Goal: Transaction & Acquisition: Subscribe to service/newsletter

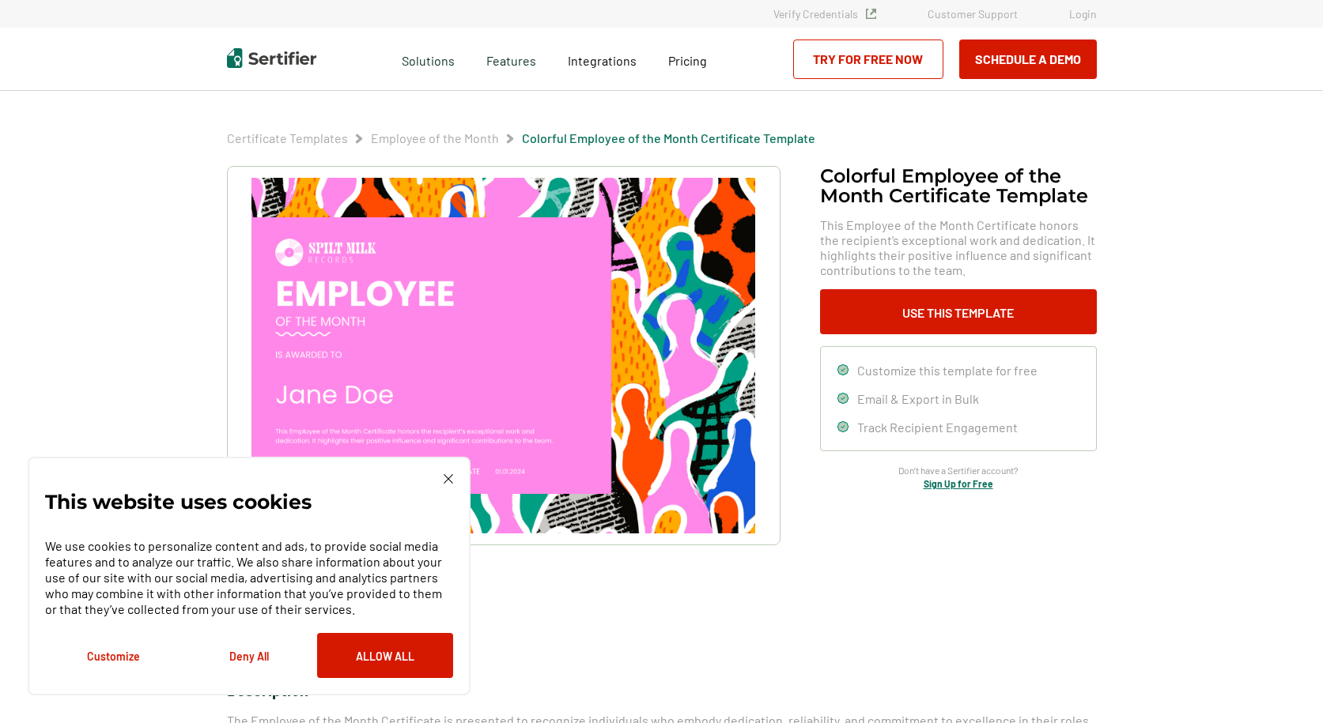
click at [453, 474] on div "This website uses cookies We use cookies to personalize content and ads, to pro…" at bounding box center [249, 576] width 443 height 239
click at [449, 477] on img at bounding box center [448, 478] width 9 height 9
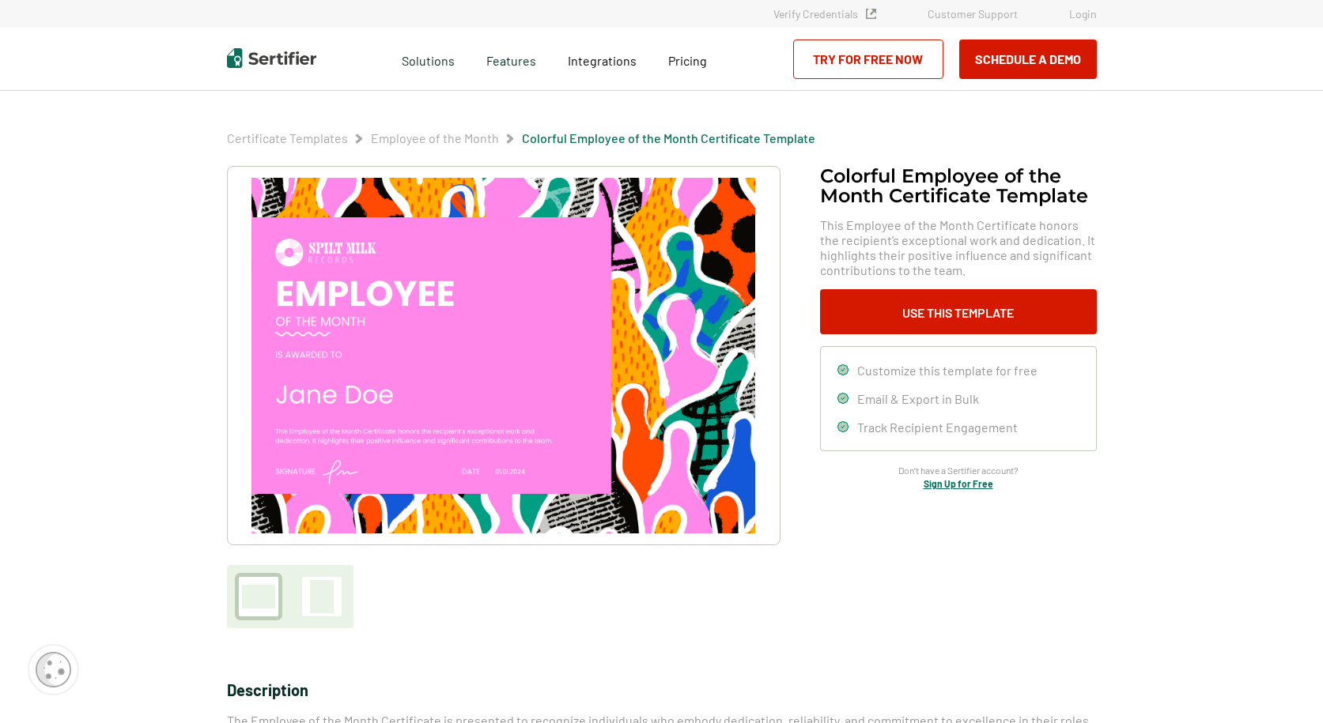
click at [512, 283] on img at bounding box center [502, 356] width 503 height 356
click at [965, 484] on link "Sign Up for Free" at bounding box center [959, 483] width 70 height 11
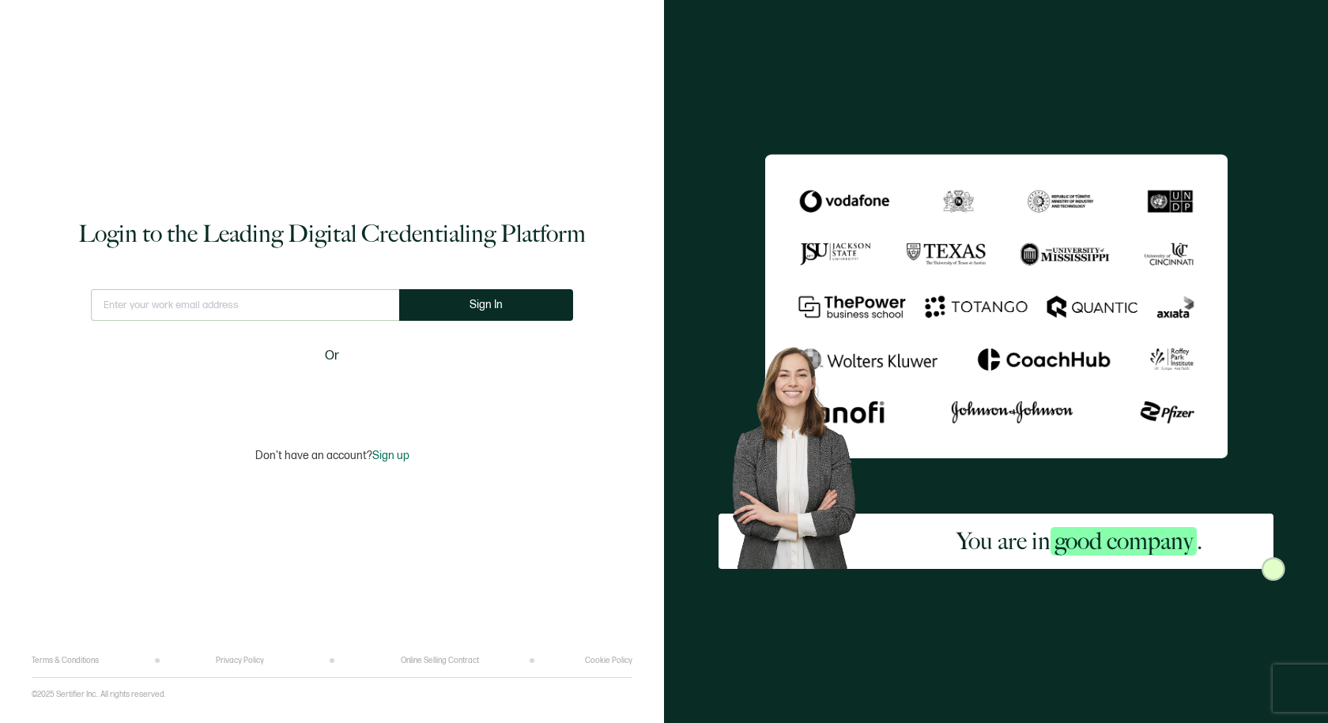
click at [286, 297] on input "text" at bounding box center [245, 305] width 308 height 32
click at [331, 315] on input "text" at bounding box center [245, 305] width 320 height 32
type input "[EMAIL_ADDRESS][DOMAIN_NAME]"
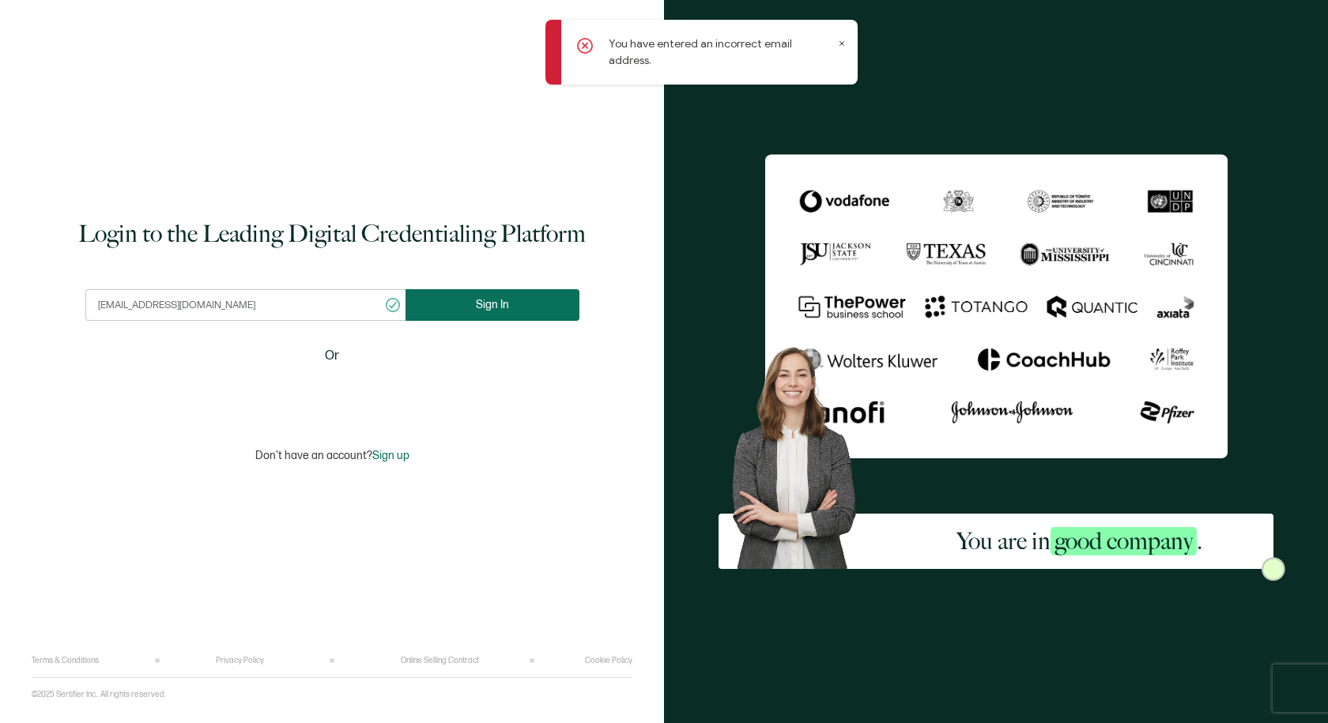
click at [532, 307] on button "Sign In" at bounding box center [493, 305] width 174 height 32
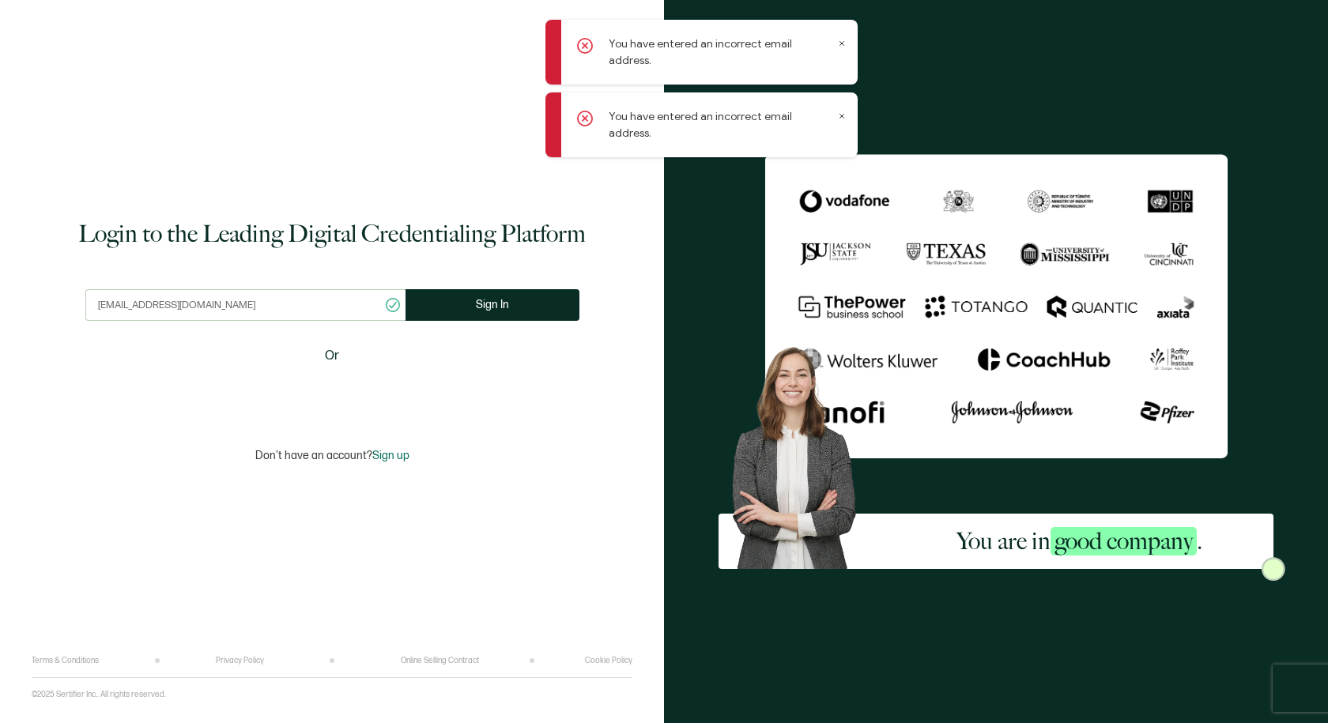
click at [405, 454] on span "Sign up" at bounding box center [390, 455] width 37 height 13
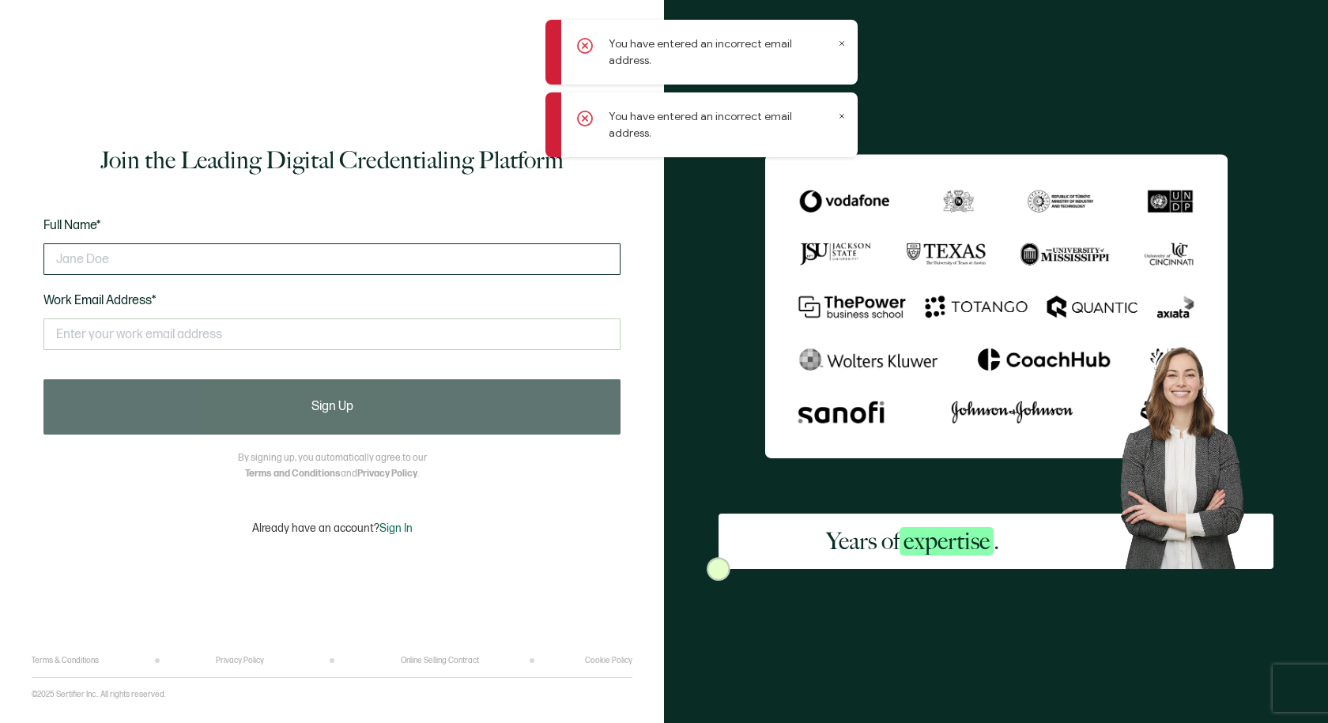
click at [358, 259] on input "text" at bounding box center [331, 260] width 577 height 32
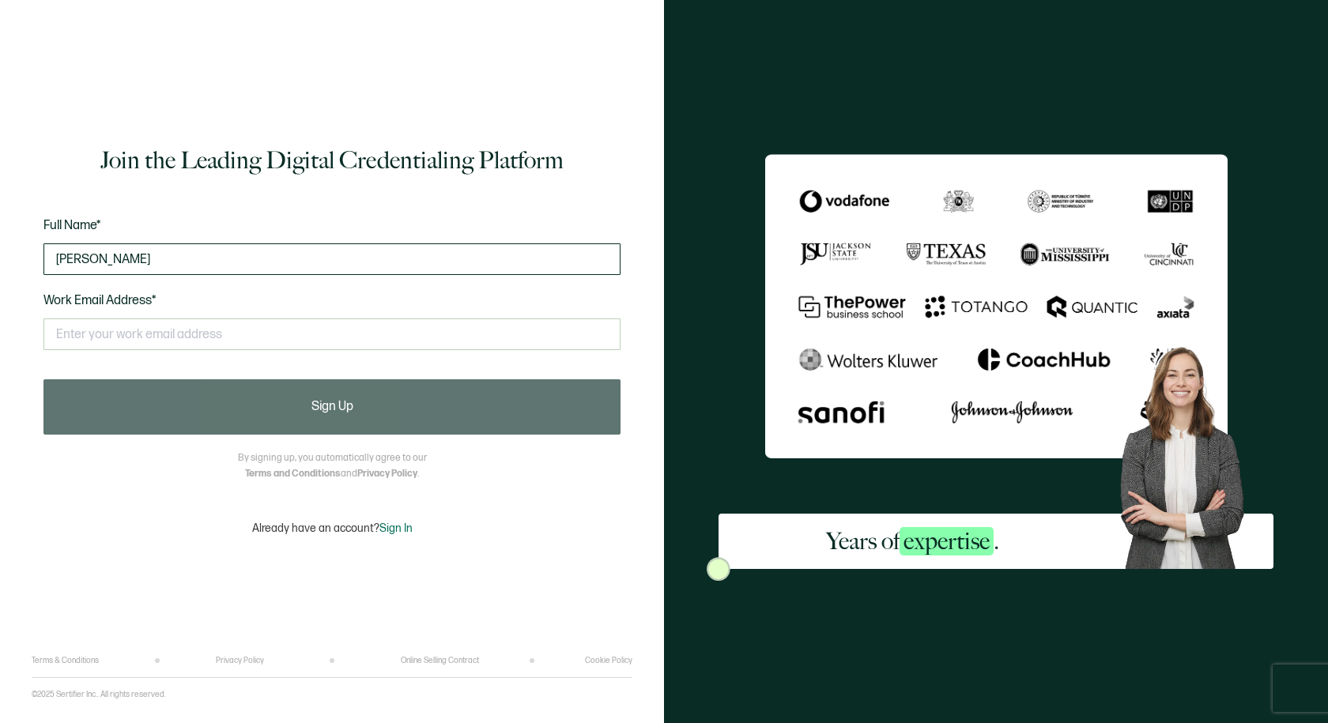
type input "[PERSON_NAME]"
drag, startPoint x: 213, startPoint y: 330, endPoint x: 209, endPoint y: 347, distance: 17.8
click at [213, 331] on input "text" at bounding box center [331, 335] width 577 height 32
type input "[EMAIL_ADDRESS][DOMAIN_NAME]"
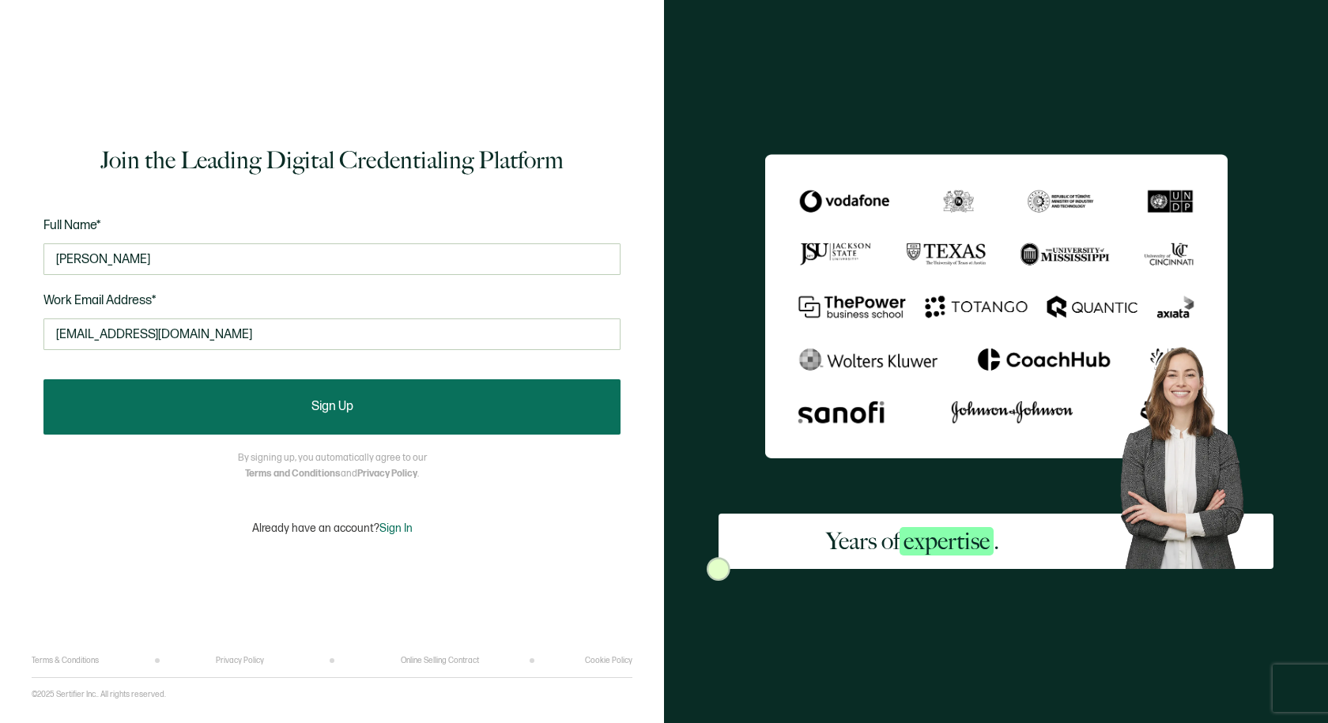
click at [344, 401] on span "Sign Up" at bounding box center [333, 407] width 42 height 13
